Goal: Information Seeking & Learning: Check status

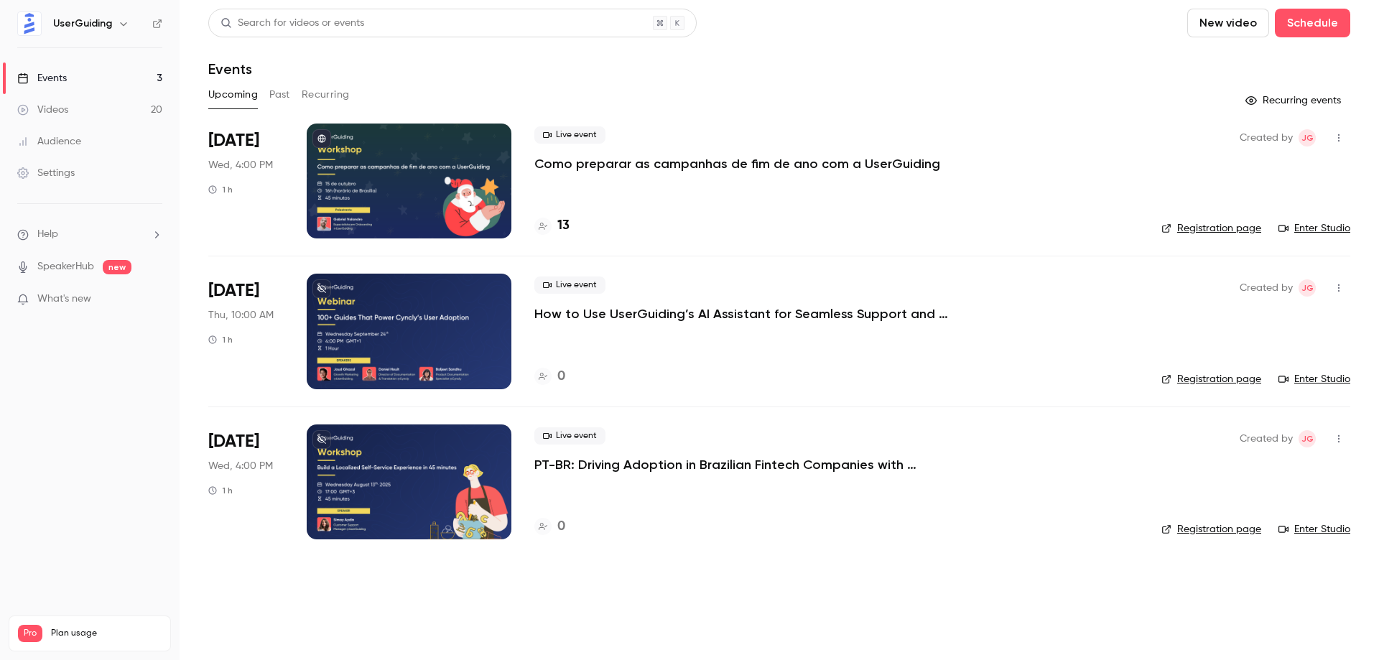
click at [281, 94] on button "Past" at bounding box center [279, 94] width 21 height 23
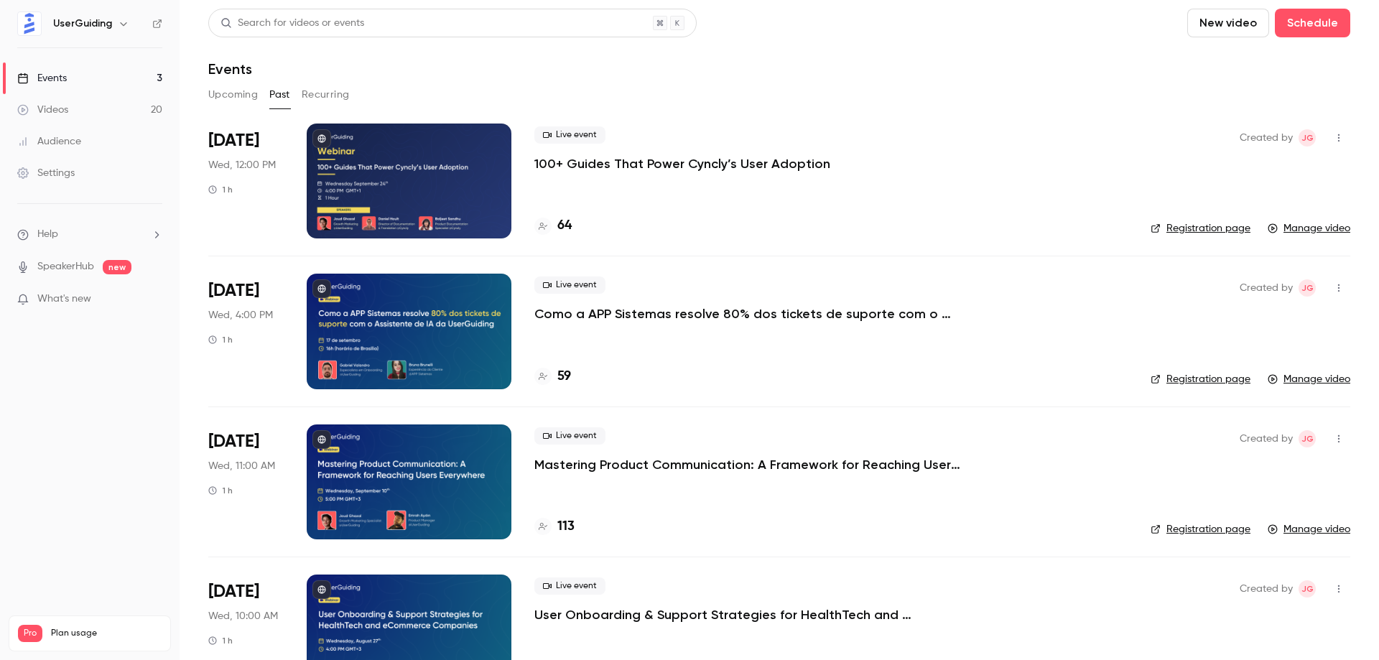
click at [404, 470] on div at bounding box center [409, 482] width 205 height 115
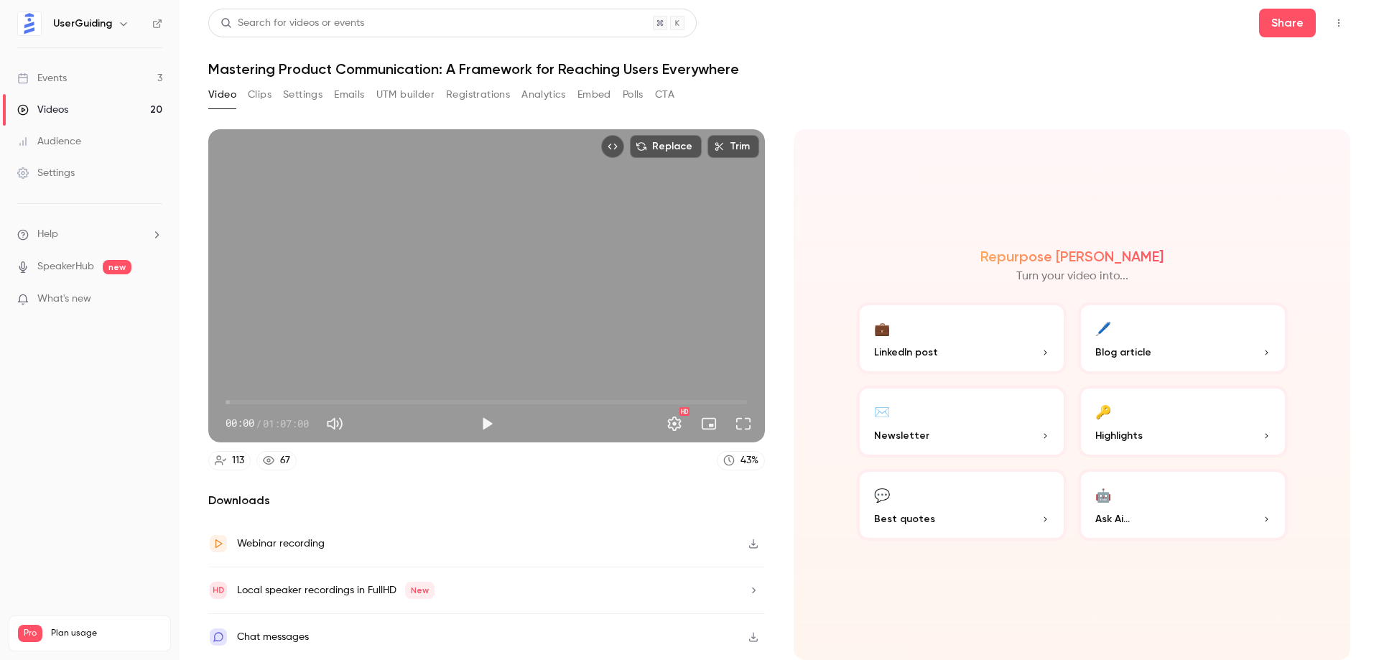
click at [487, 98] on button "Registrations" at bounding box center [478, 94] width 64 height 23
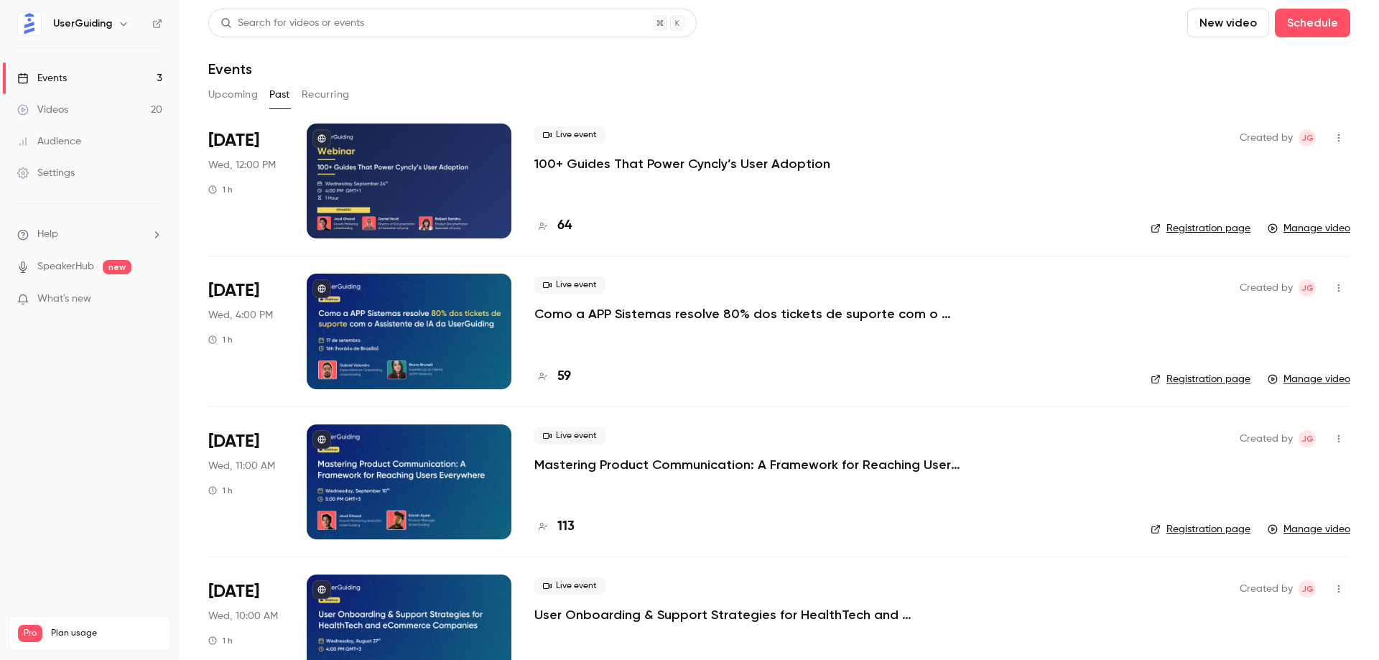
click at [425, 316] on div at bounding box center [409, 331] width 205 height 115
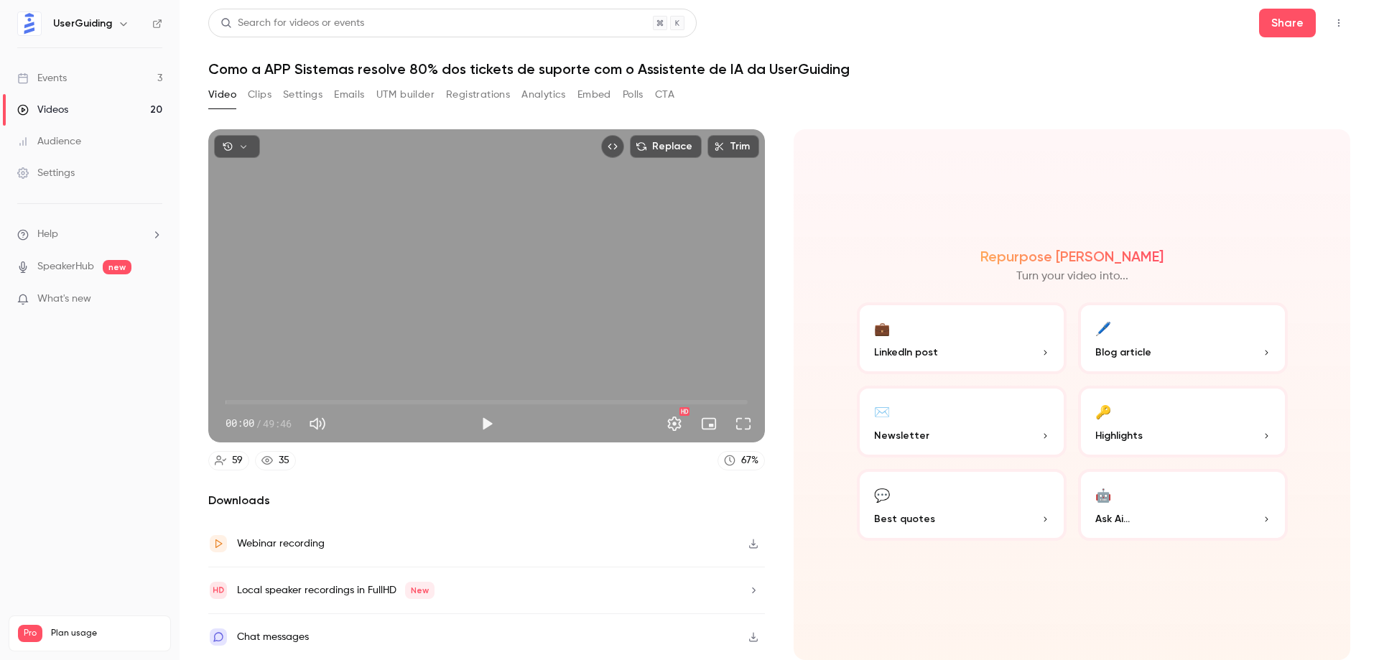
click at [478, 91] on button "Registrations" at bounding box center [478, 94] width 64 height 23
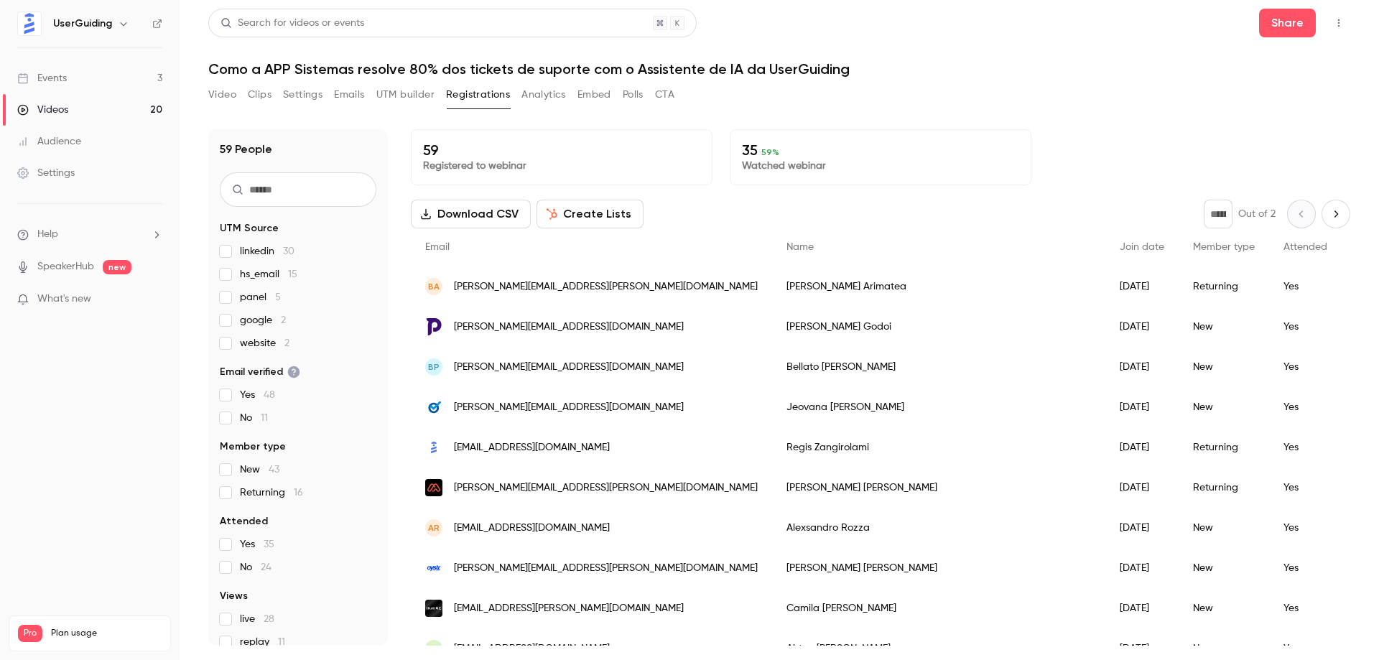
click at [91, 106] on link "Videos 20" at bounding box center [90, 110] width 180 height 32
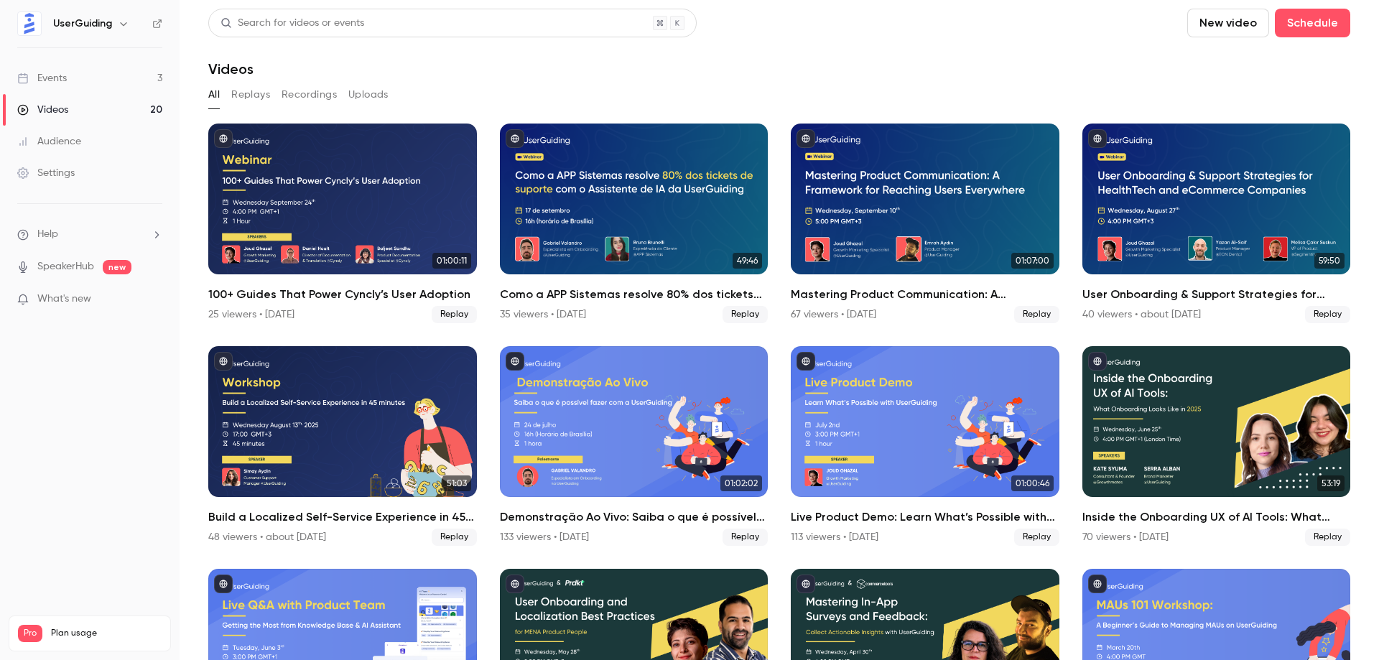
click at [86, 82] on link "Events 3" at bounding box center [90, 78] width 180 height 32
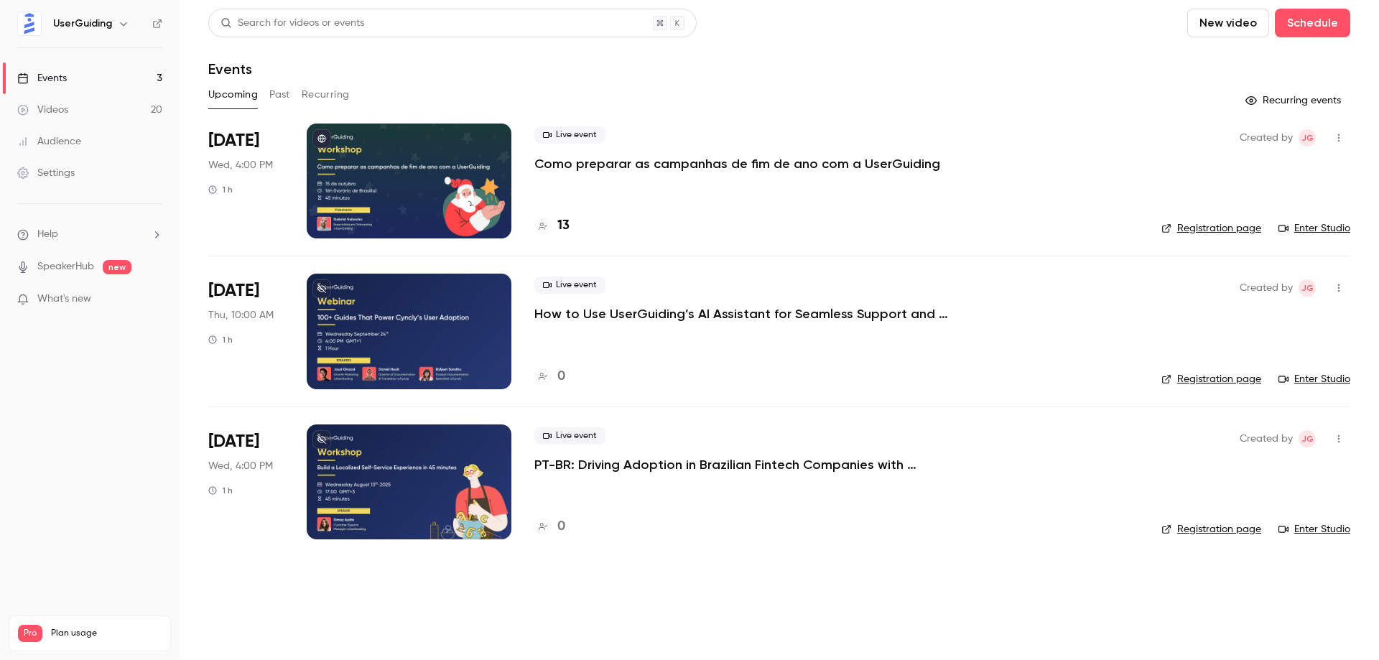
click at [272, 98] on button "Past" at bounding box center [279, 94] width 21 height 23
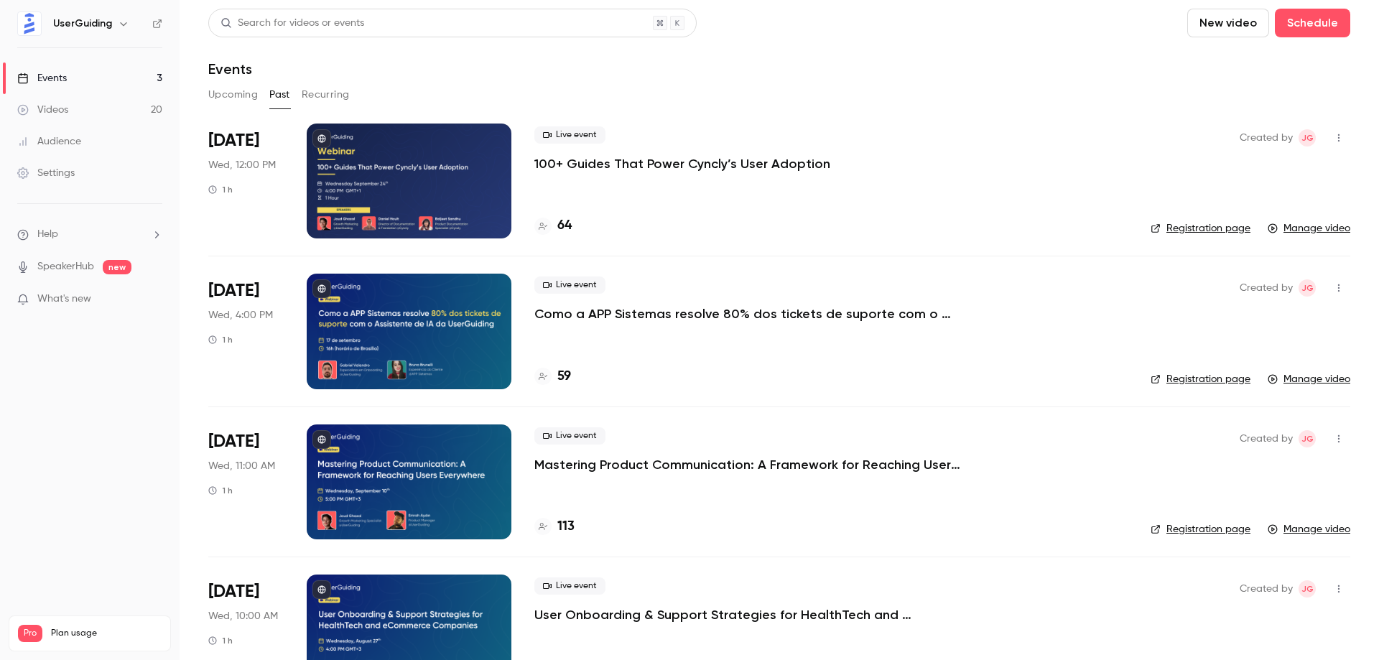
click at [429, 214] on div at bounding box center [409, 181] width 205 height 115
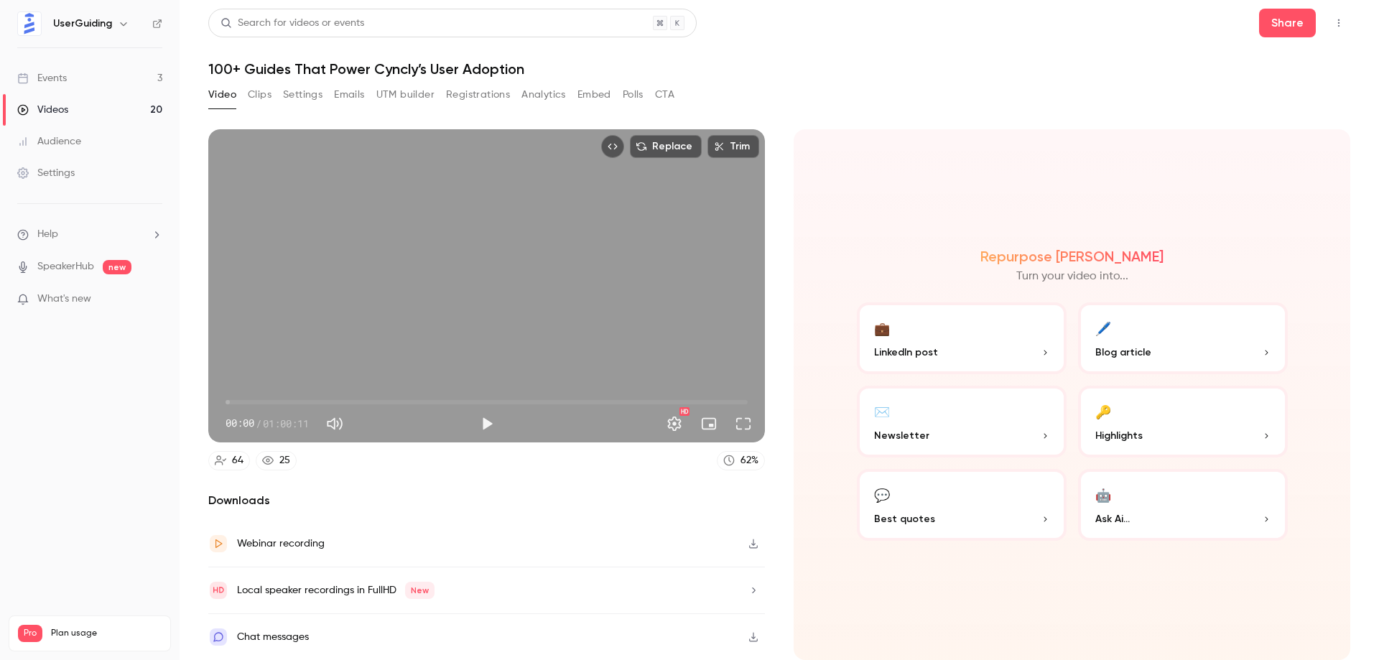
click at [502, 95] on button "Registrations" at bounding box center [478, 94] width 64 height 23
